Goal: Information Seeking & Learning: Learn about a topic

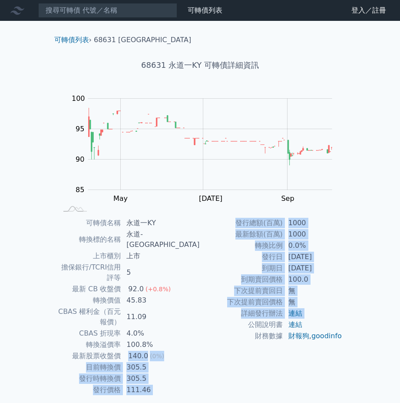
drag, startPoint x: 160, startPoint y: 324, endPoint x: 204, endPoint y: 328, distance: 44.5
click at [204, 328] on div "可轉債名稱 永道一KY 轉換標的名稱 永道-[GEOGRAPHIC_DATA] 上市櫃別 上市 擔保銀行/TCRI信用評等 5 最新 CB 收盤價 92.0 …" at bounding box center [200, 306] width 306 height 178
drag, startPoint x: 204, startPoint y: 328, endPoint x: 182, endPoint y: 321, distance: 23.0
click at [182, 350] on td "140.0 (0%)" at bounding box center [160, 355] width 79 height 11
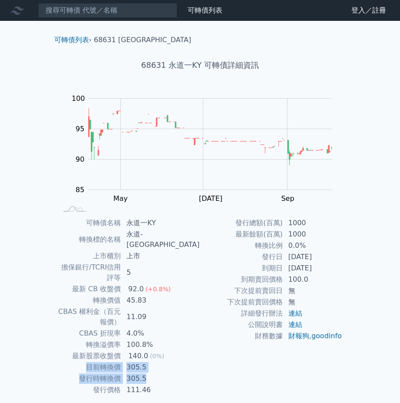
drag, startPoint x: 102, startPoint y: 338, endPoint x: 169, endPoint y: 351, distance: 68.3
click at [169, 351] on tbody "可轉債名稱 永道一KY 轉換標的名稱 永道-[GEOGRAPHIC_DATA] 上市櫃別 上市 擔保銀行/TCRI信用評等 5 最新 CB 收盤價 92.0 …" at bounding box center [129, 306] width 143 height 178
click at [167, 384] on td "111.46" at bounding box center [160, 389] width 79 height 11
click at [189, 328] on td "4.0%" at bounding box center [160, 333] width 79 height 11
drag, startPoint x: 168, startPoint y: 64, endPoint x: 200, endPoint y: 70, distance: 32.3
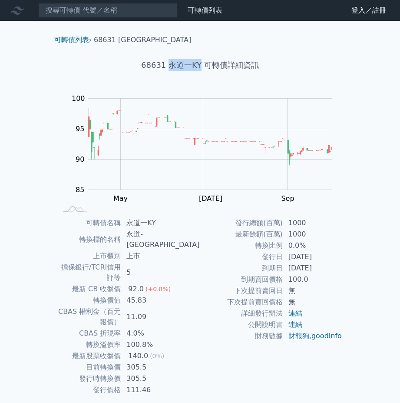
click at [200, 70] on h1 "68631 永道一KY 可轉債詳細資訊" at bounding box center [200, 65] width 306 height 12
copy h1 "永道一KY"
